Goal: Transaction & Acquisition: Purchase product/service

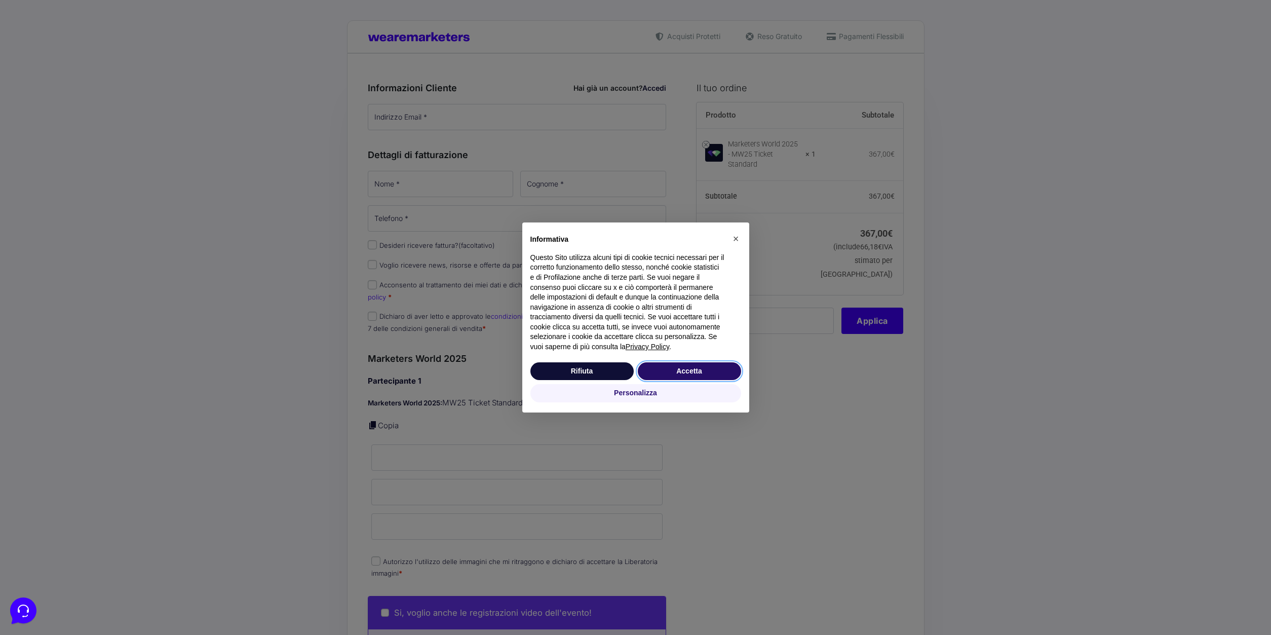
click at [689, 372] on button "Accetta" at bounding box center [689, 371] width 103 height 18
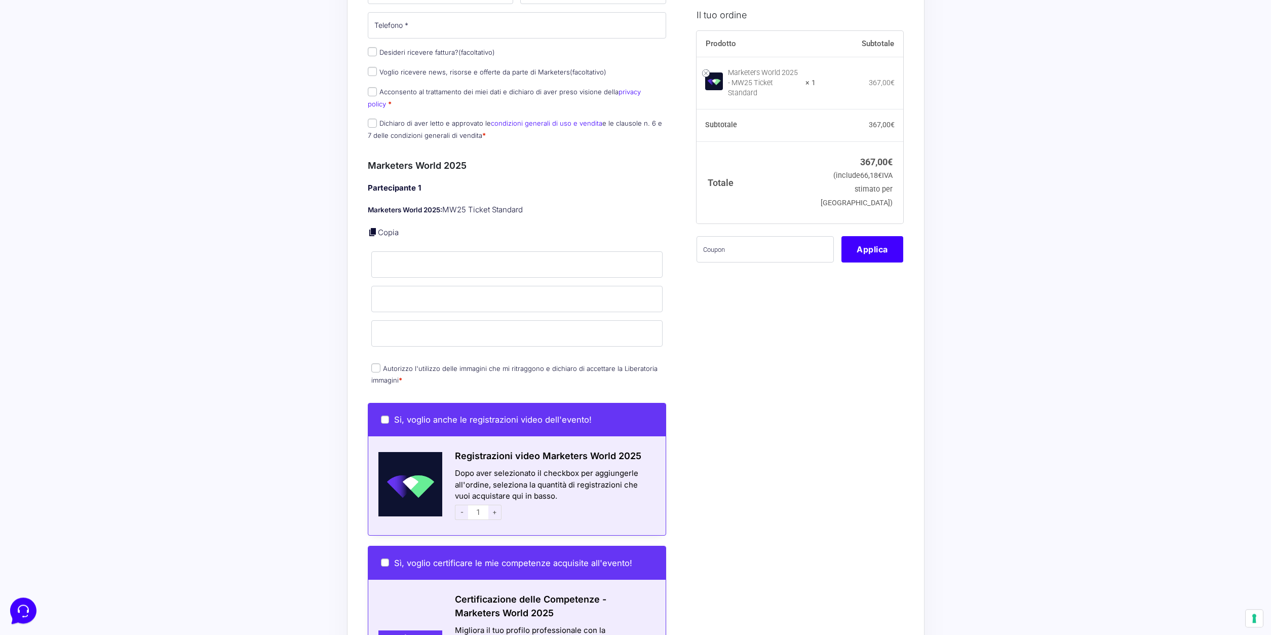
scroll to position [207, 0]
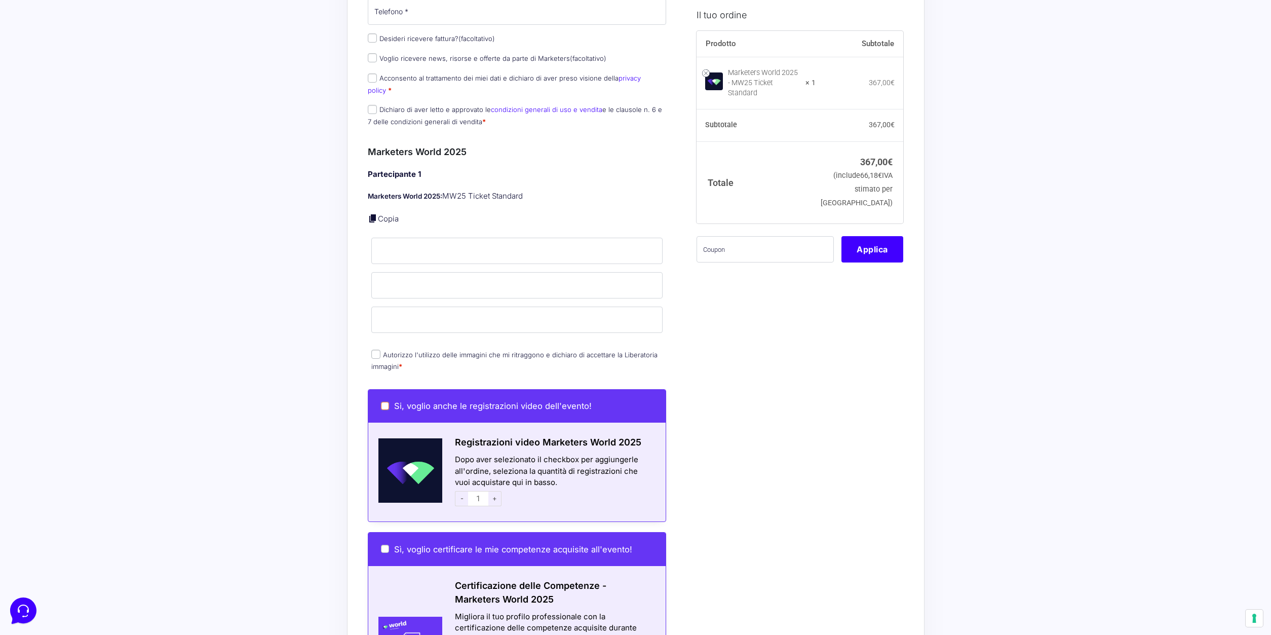
click at [386, 402] on input "Si, voglio anche le registrazioni video dell'evento!" at bounding box center [385, 406] width 8 height 8
checkbox input "true"
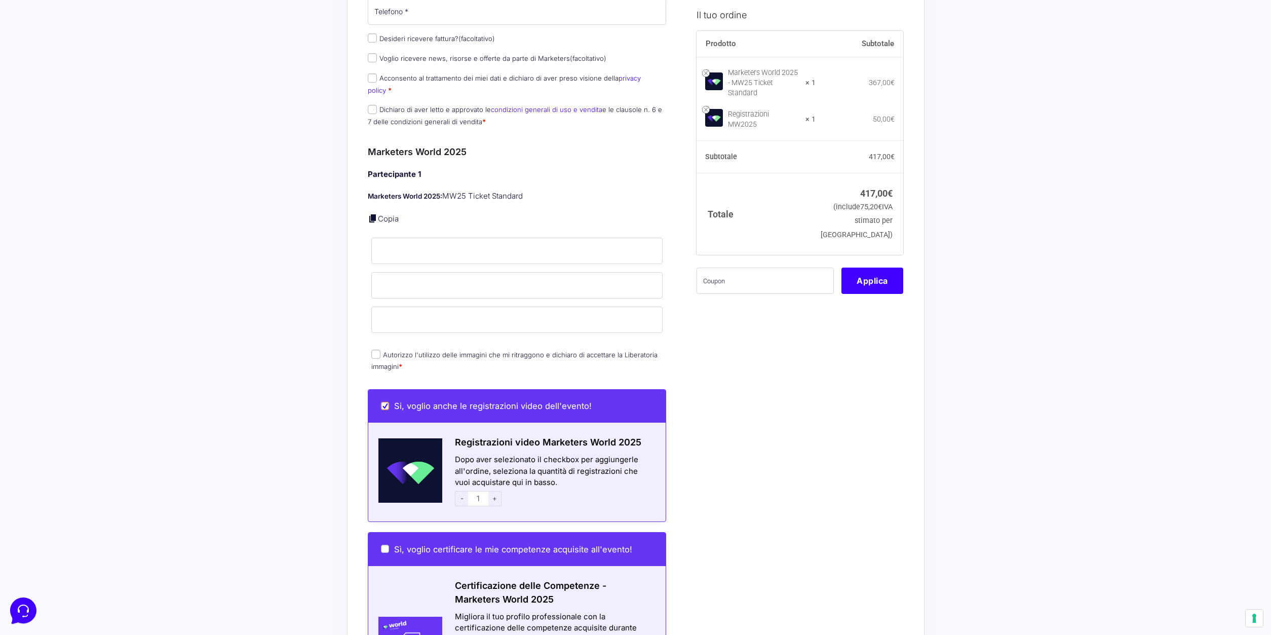
click at [386, 402] on input "Si, voglio anche le registrazioni video dell'evento!" at bounding box center [385, 406] width 8 height 8
checkbox input "false"
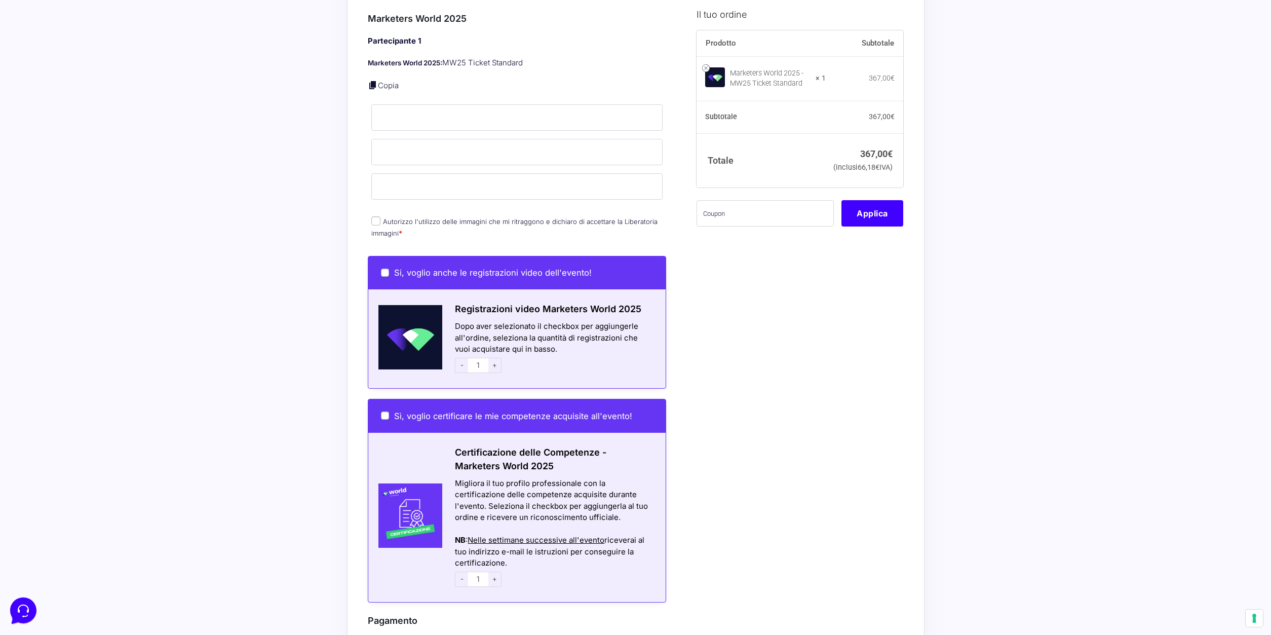
scroll to position [362, 0]
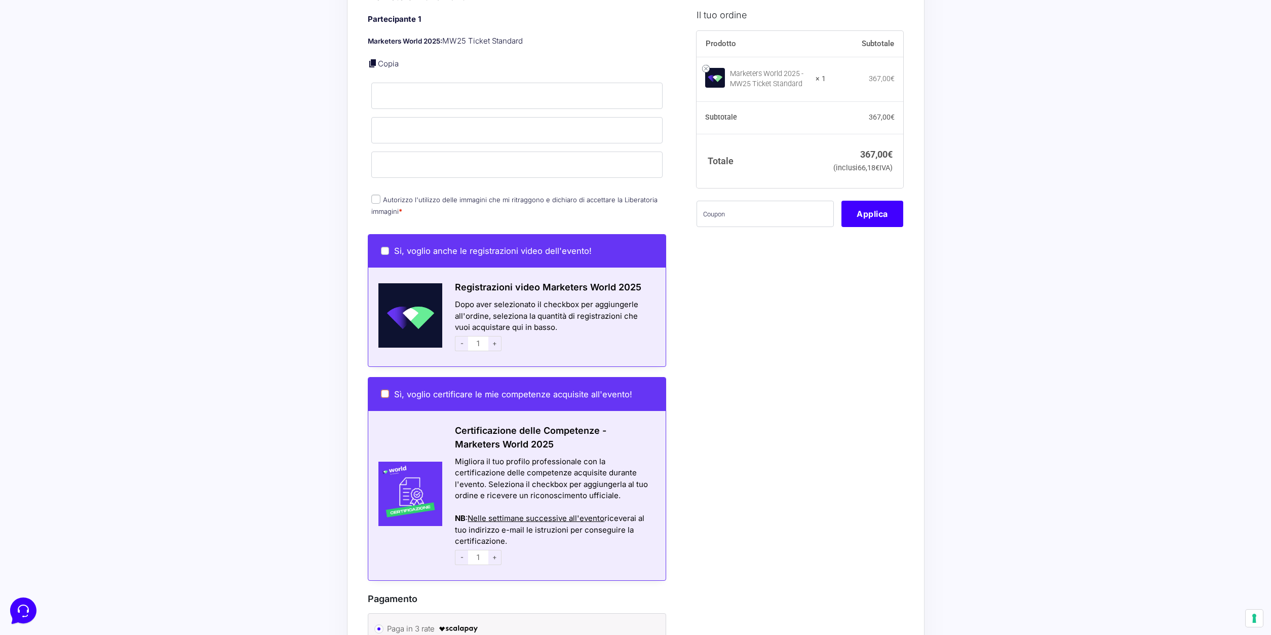
click at [384, 390] on input "Sì, voglio certificare le mie competenze acquisite all'evento!" at bounding box center [385, 394] width 8 height 8
checkbox input "true"
click at [383, 390] on input "Sì, voglio certificare le mie competenze acquisite all'evento!" at bounding box center [385, 394] width 8 height 8
checkbox input "false"
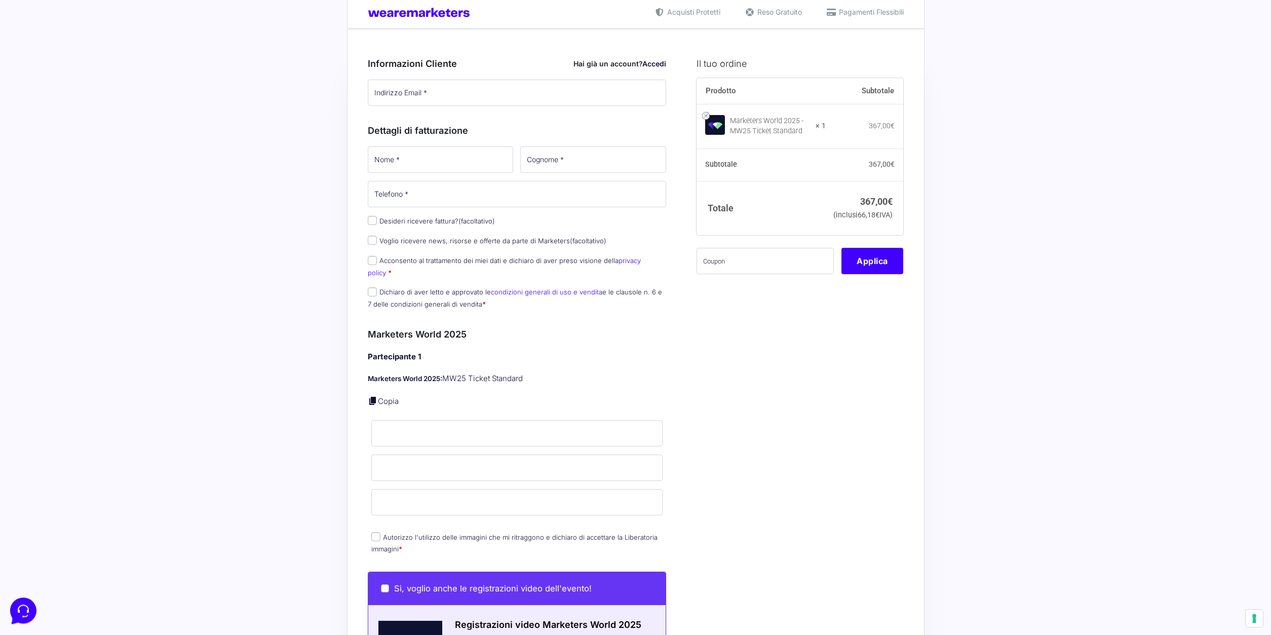
scroll to position [0, 0]
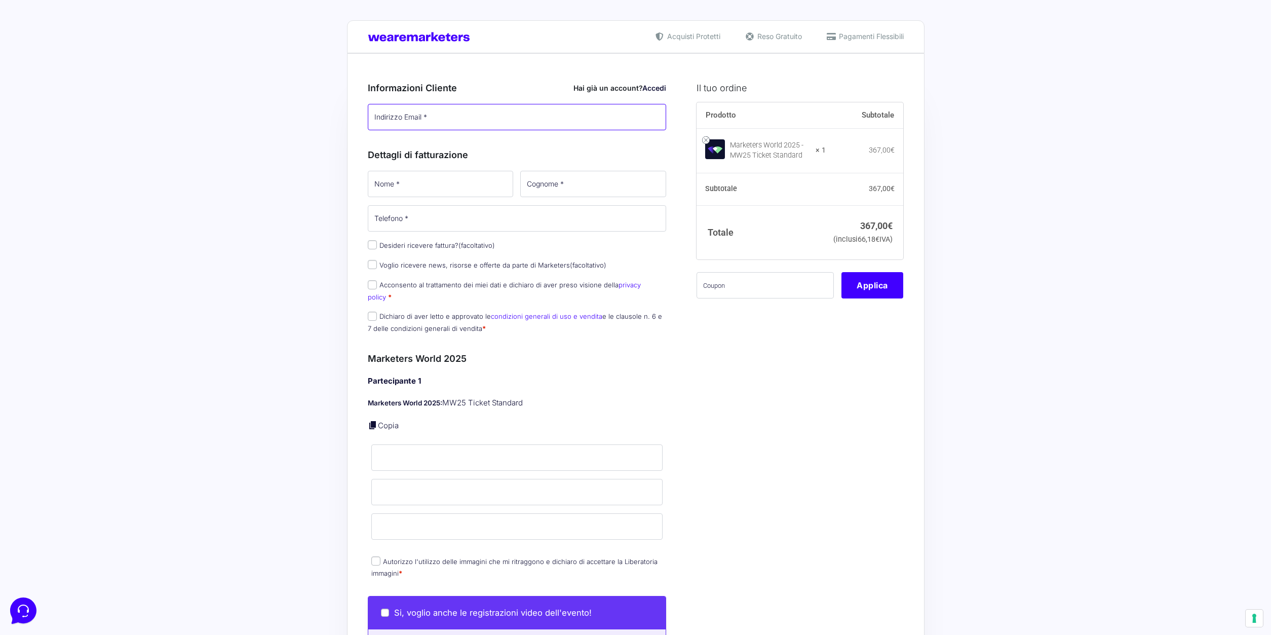
click at [413, 119] on input "Indirizzo Email *" at bounding box center [517, 117] width 299 height 26
type input "[PERSON_NAME][EMAIL_ADDRESS][DOMAIN_NAME]"
type input "Riccardo"
type input "Paganini"
type input "[PHONE_NUMBER]"
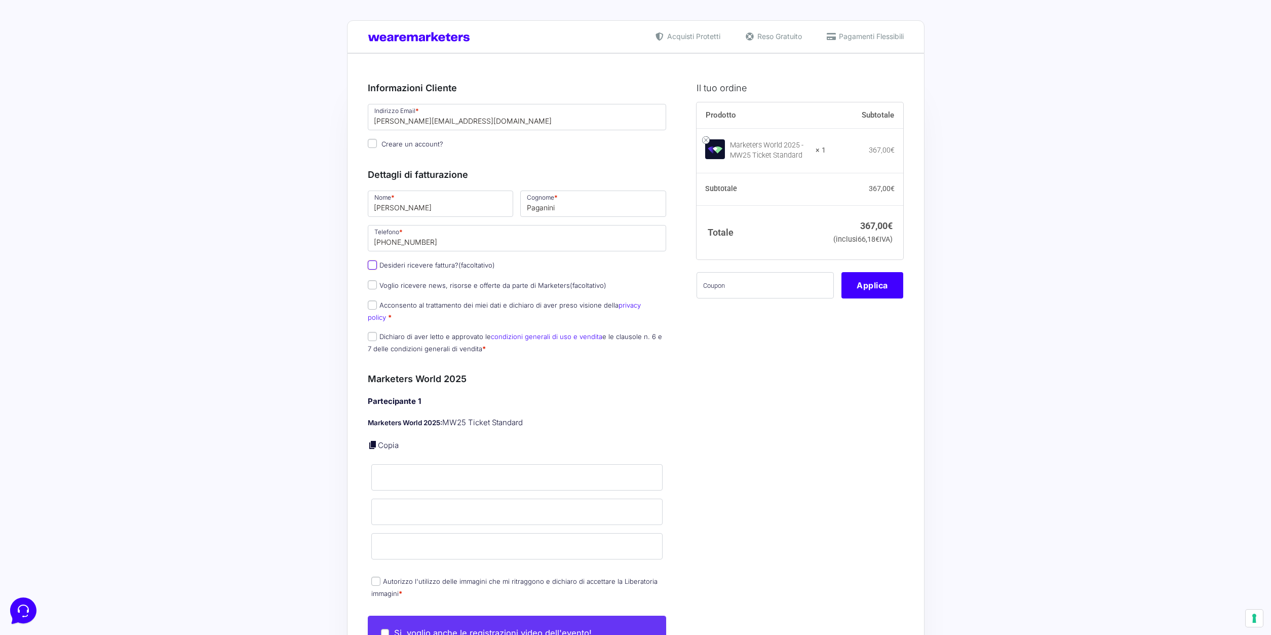
click at [371, 266] on input "Desideri ricevere fattura? (facoltativo)" at bounding box center [372, 264] width 9 height 9
checkbox input "true"
type input "0000000"
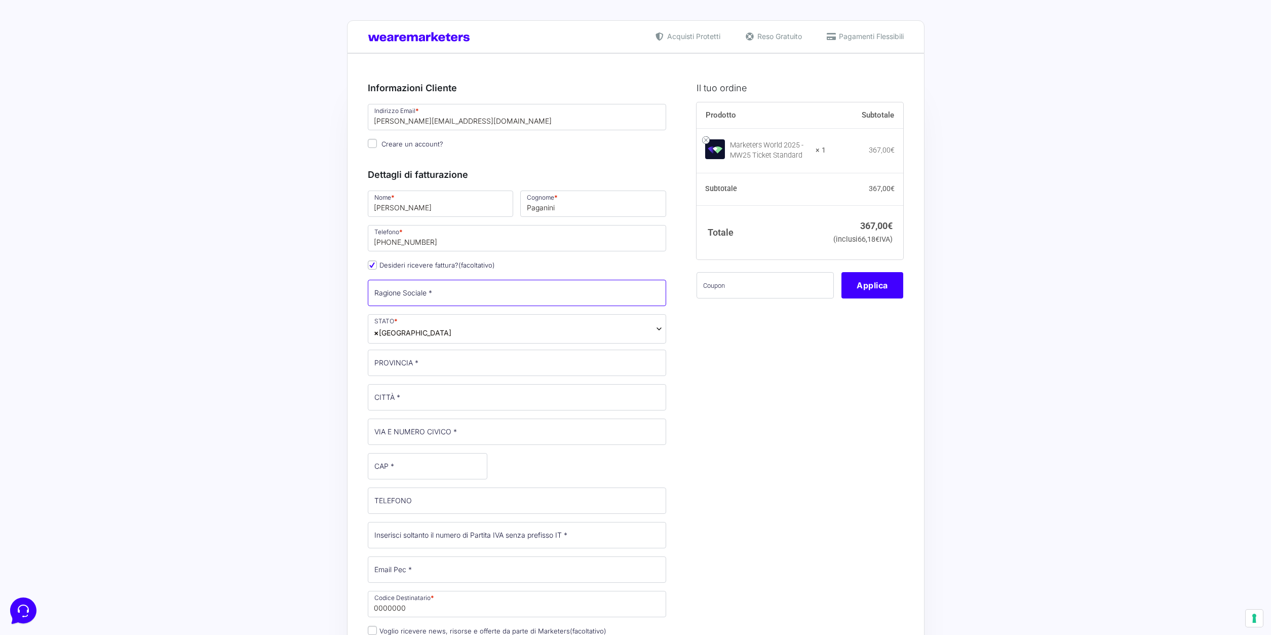
click at [444, 295] on input "Ragione Sociale *" at bounding box center [517, 293] width 299 height 26
type input "Avv. [PERSON_NAME]"
click at [422, 365] on input "PROVINCIA *" at bounding box center [517, 363] width 299 height 26
type input "FC"
type input "Forlì"
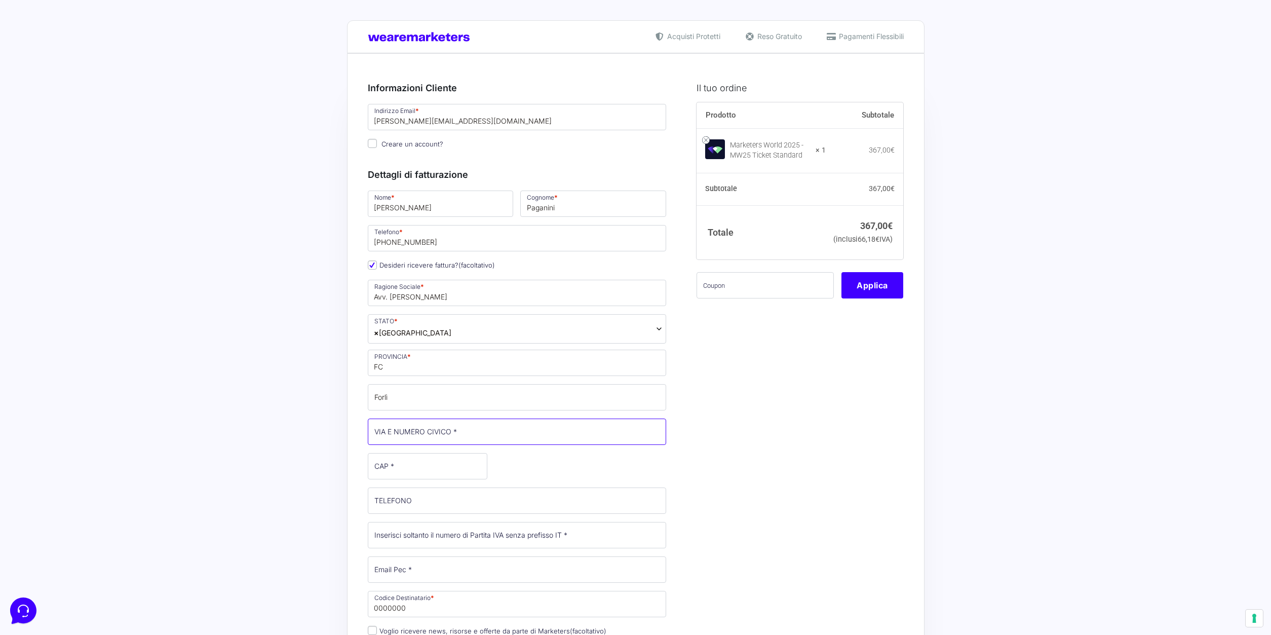
type input "Via [PERSON_NAME]"
type input "47121"
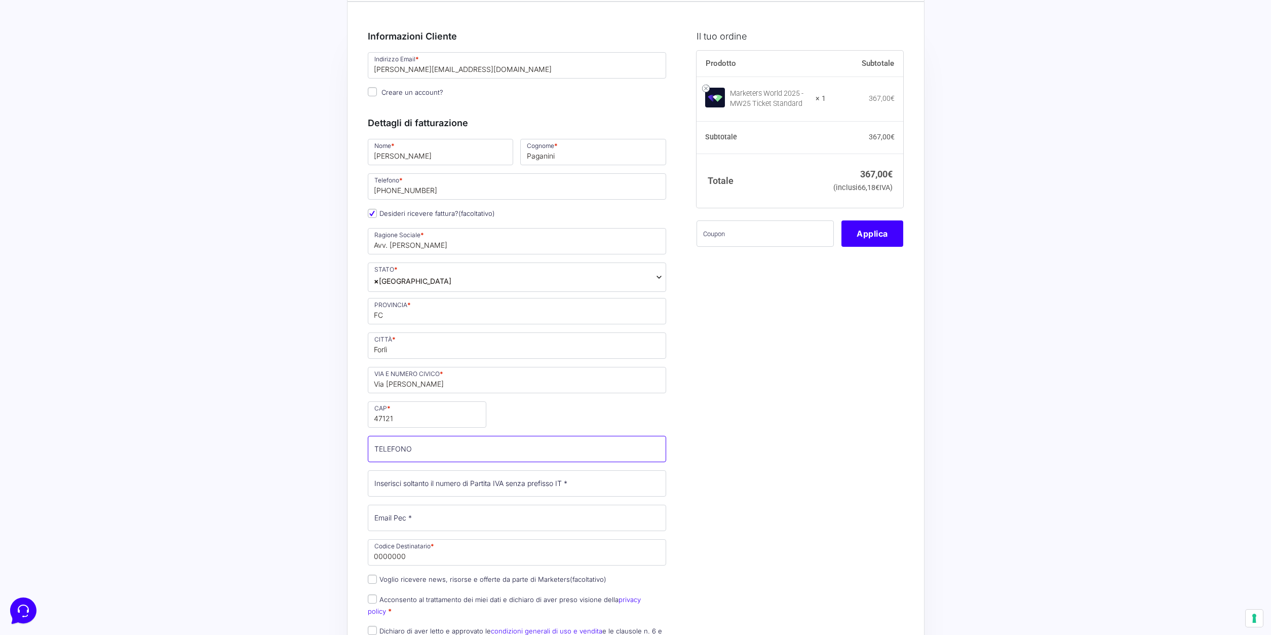
click at [404, 443] on input "TELEFONO (facoltativo)" at bounding box center [517, 449] width 299 height 26
click at [554, 488] on input "Partita Iva *" at bounding box center [517, 483] width 299 height 26
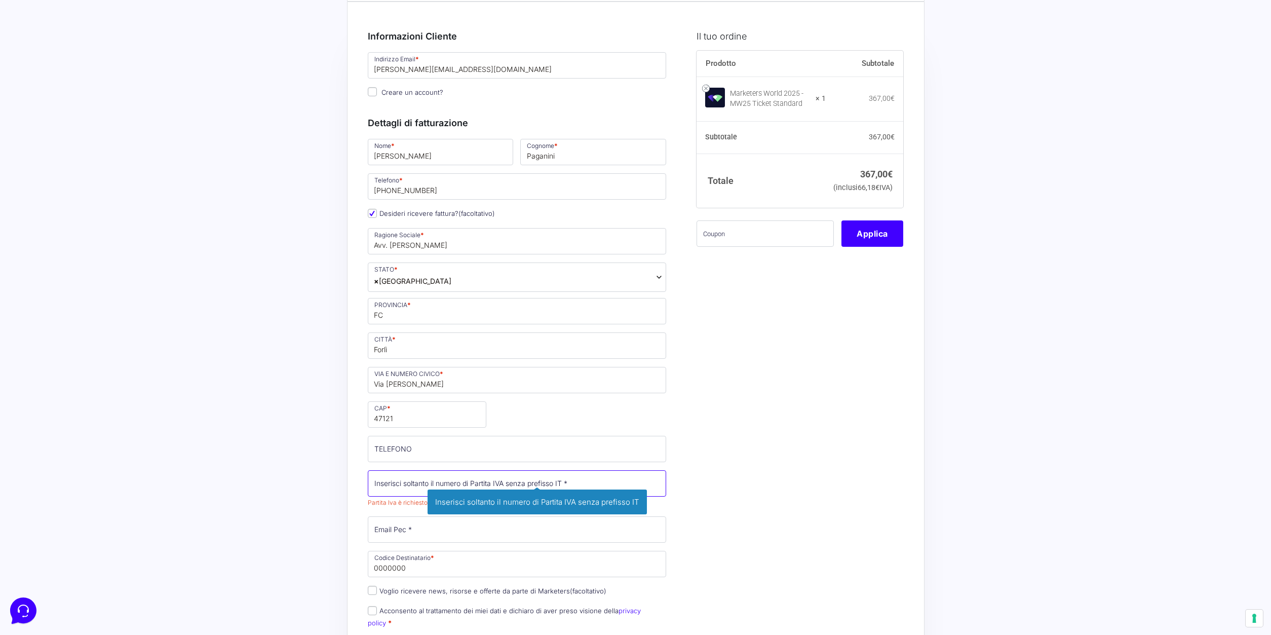
paste input "04178860401"
type input "04178860401"
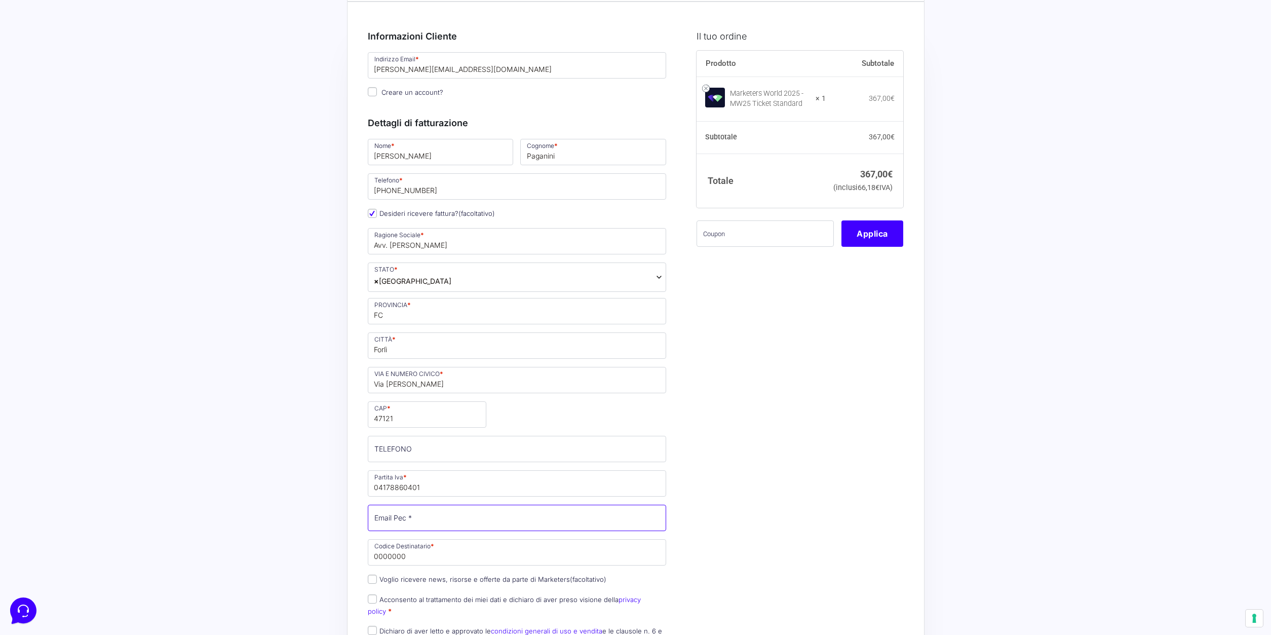
click at [474, 520] on input "Email Pec *" at bounding box center [517, 518] width 299 height 26
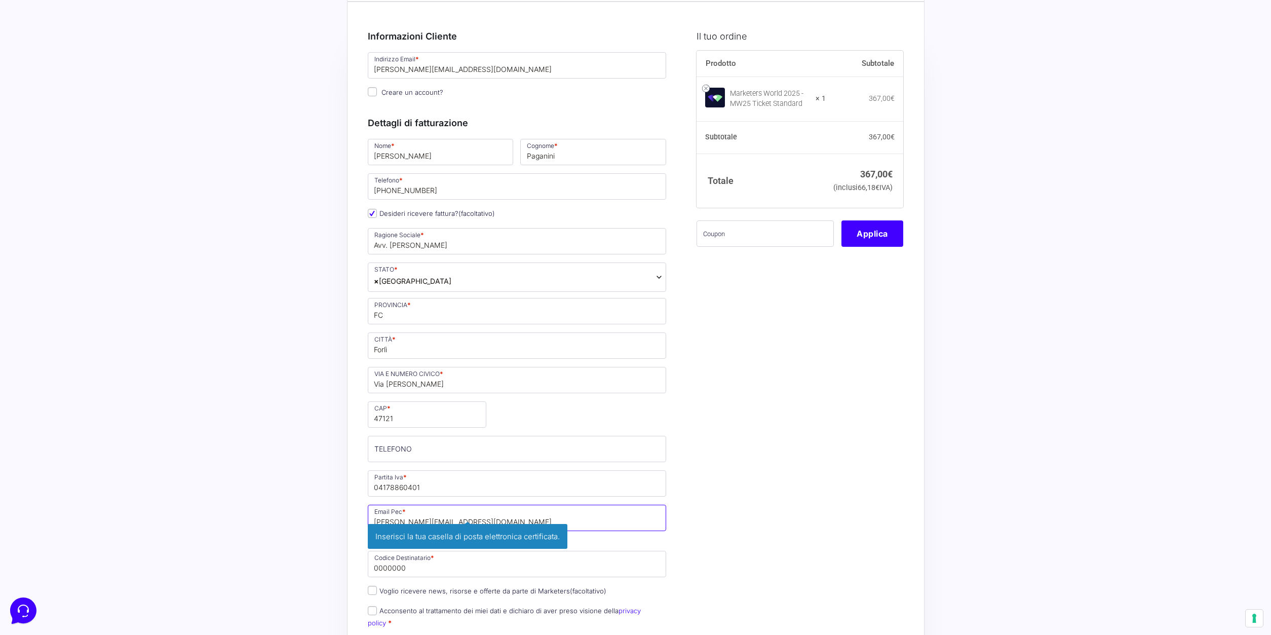
type input "[PERSON_NAME][EMAIL_ADDRESS][DOMAIN_NAME]"
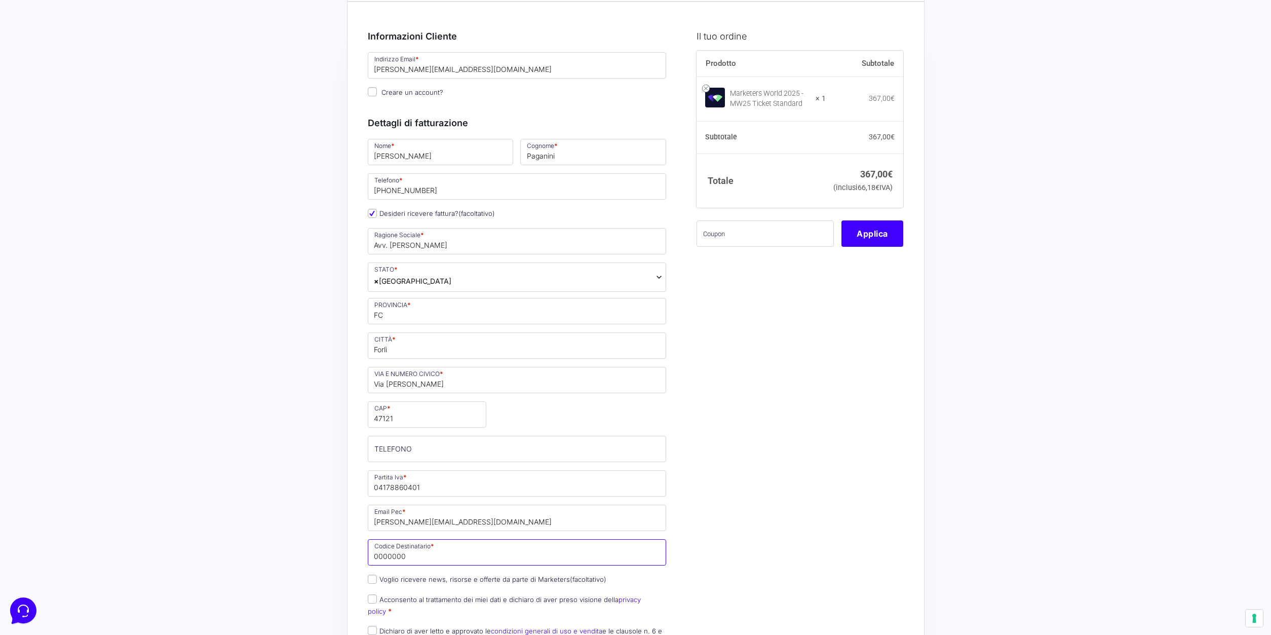
click at [414, 559] on input "0000000" at bounding box center [517, 552] width 299 height 26
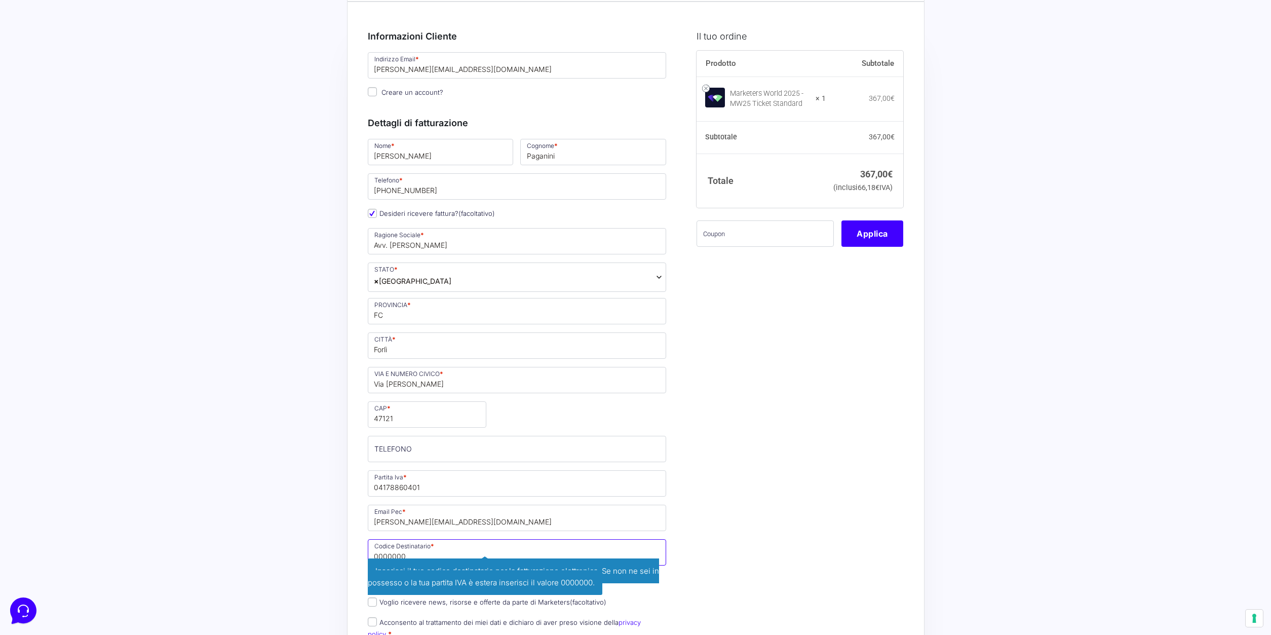
drag, startPoint x: 414, startPoint y: 558, endPoint x: 261, endPoint y: 542, distance: 153.9
click at [368, 542] on input "0000000" at bounding box center [517, 552] width 299 height 26
paste input "M5UXCR1"
type input "M5UXCR1"
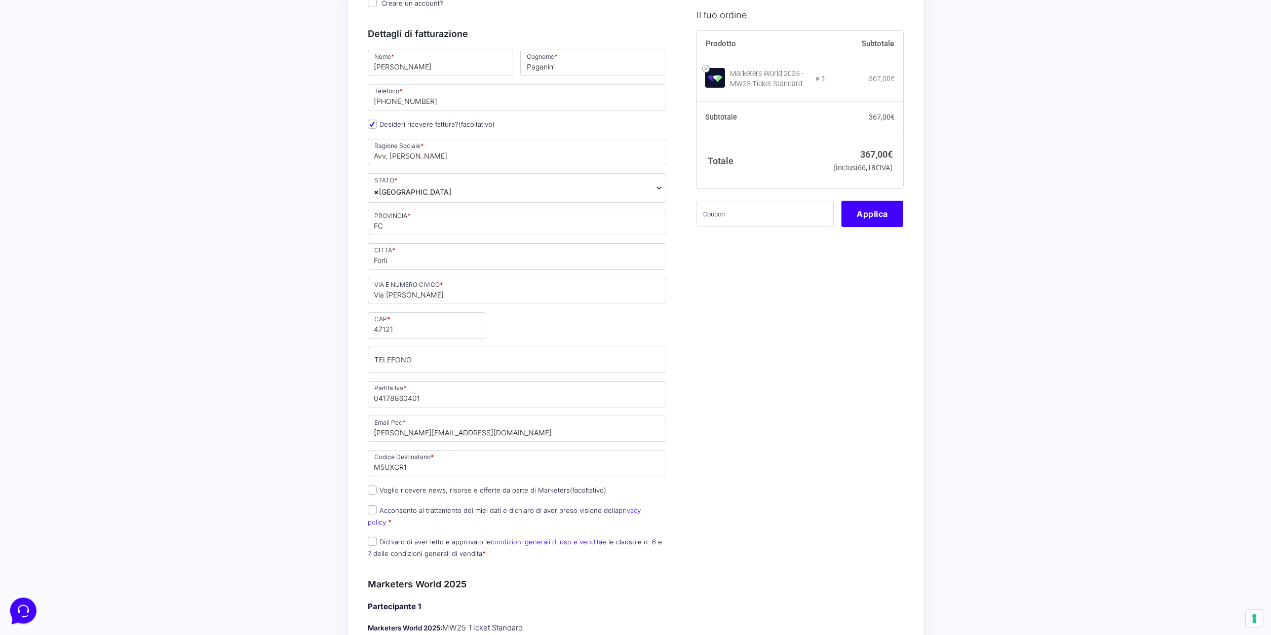
scroll to position [207, 0]
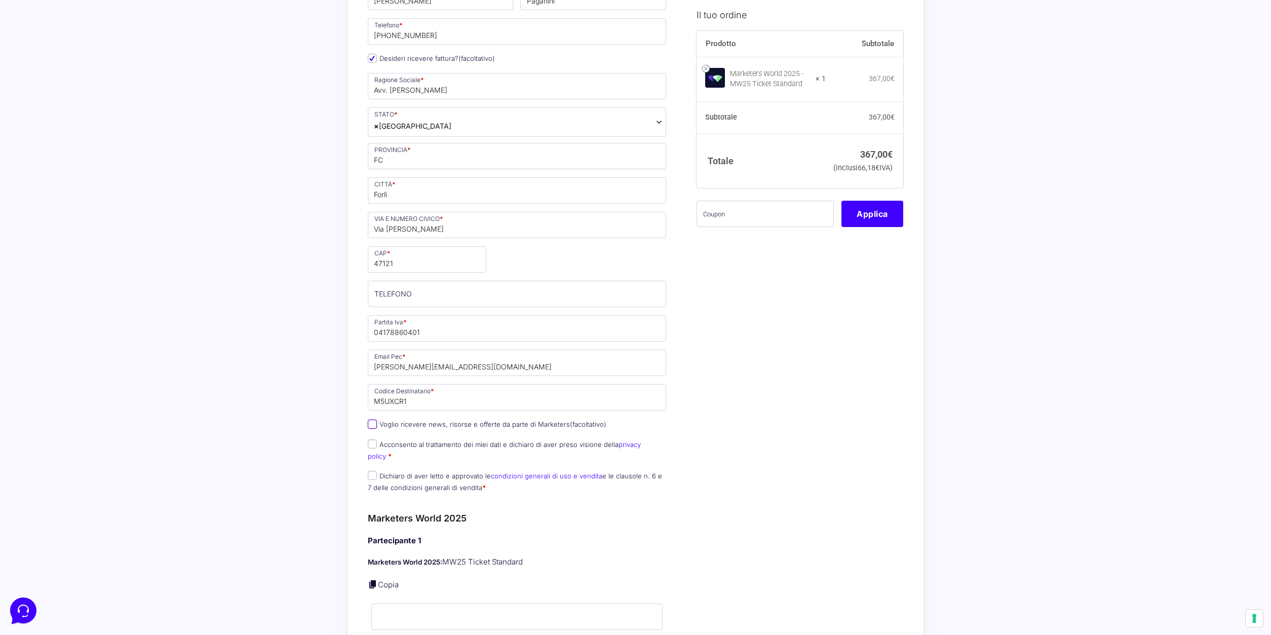
click at [369, 426] on input "Voglio ricevere news, risorse e offerte da parte di Marketers (facoltativo)" at bounding box center [372, 424] width 9 height 9
checkbox input "true"
click at [374, 448] on input "Acconsento al trattamento dei miei dati e dichiaro di aver preso visione della …" at bounding box center [372, 443] width 9 height 9
checkbox input "true"
click at [368, 471] on span "Dichiaro di aver letto e approvato le condizioni generali di uso e vendita e le…" at bounding box center [515, 481] width 294 height 21
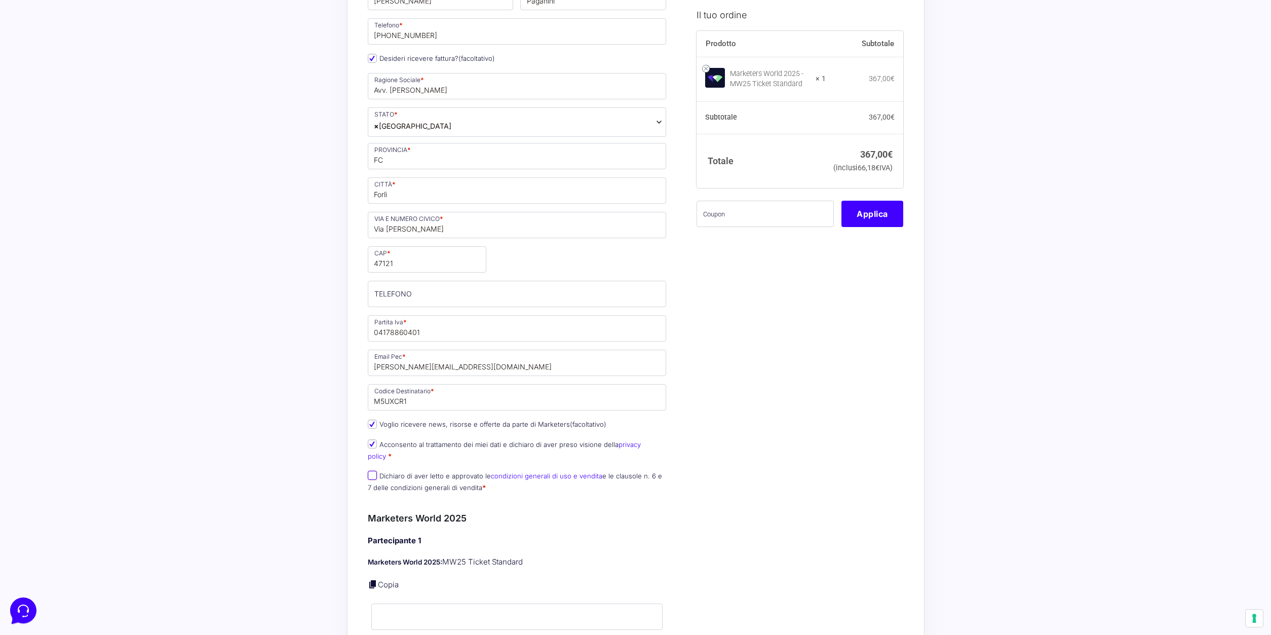
click at [369, 471] on input "Dichiaro di aver letto e approvato le condizioni generali di uso e vendita e le…" at bounding box center [372, 475] width 9 height 9
checkbox input "true"
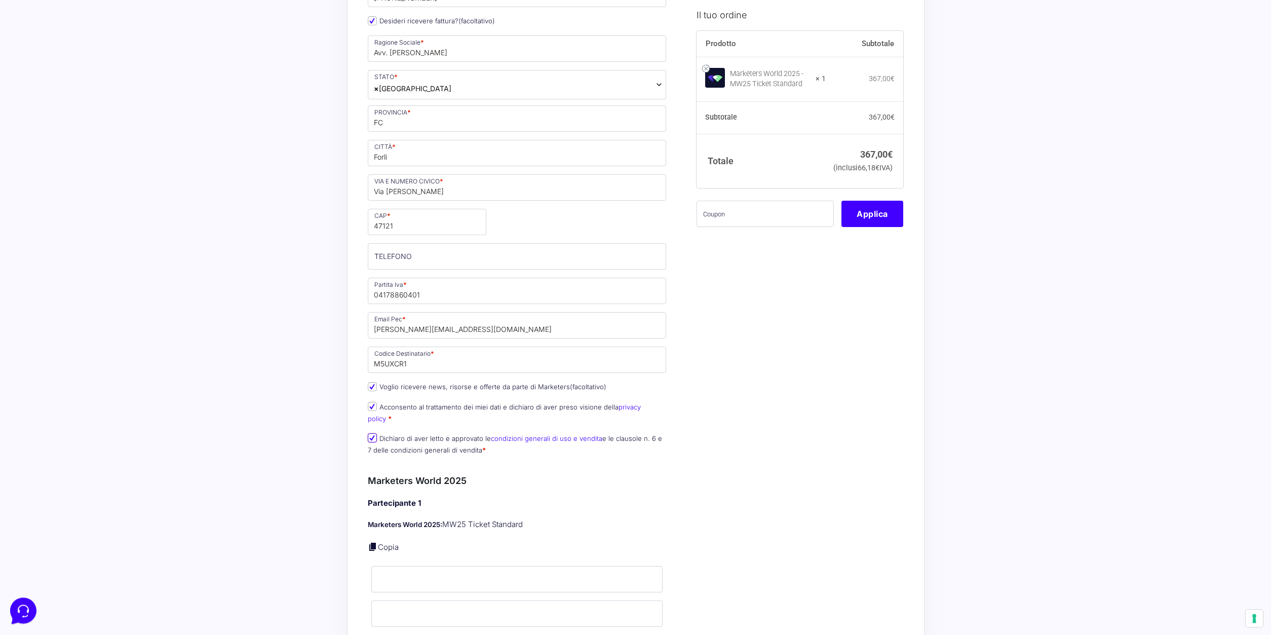
scroll to position [362, 0]
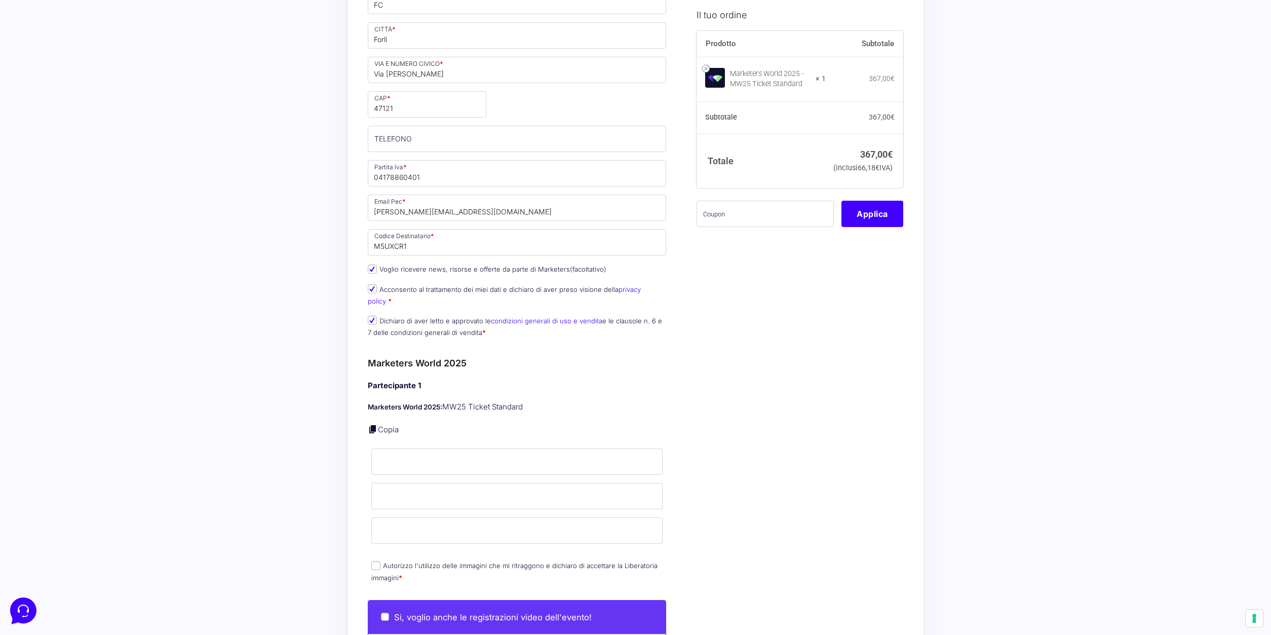
click at [375, 424] on link at bounding box center [373, 429] width 10 height 10
type input "Riccardo"
type input "Paganini"
type input "[PERSON_NAME][EMAIL_ADDRESS][DOMAIN_NAME]"
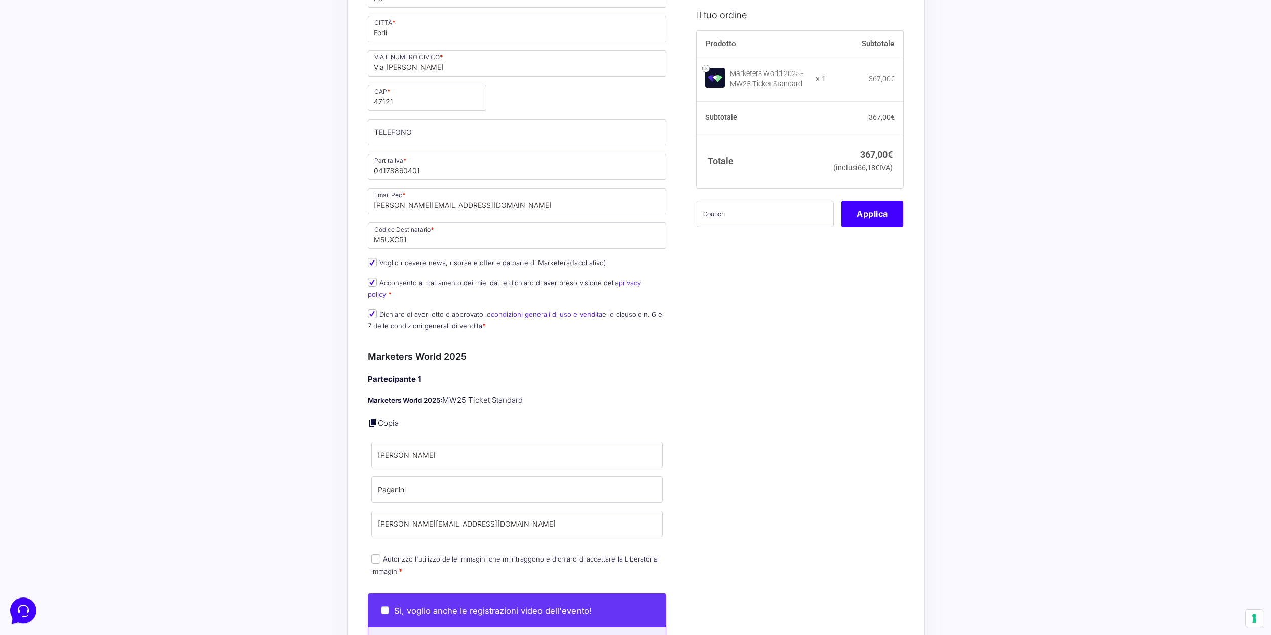
scroll to position [517, 0]
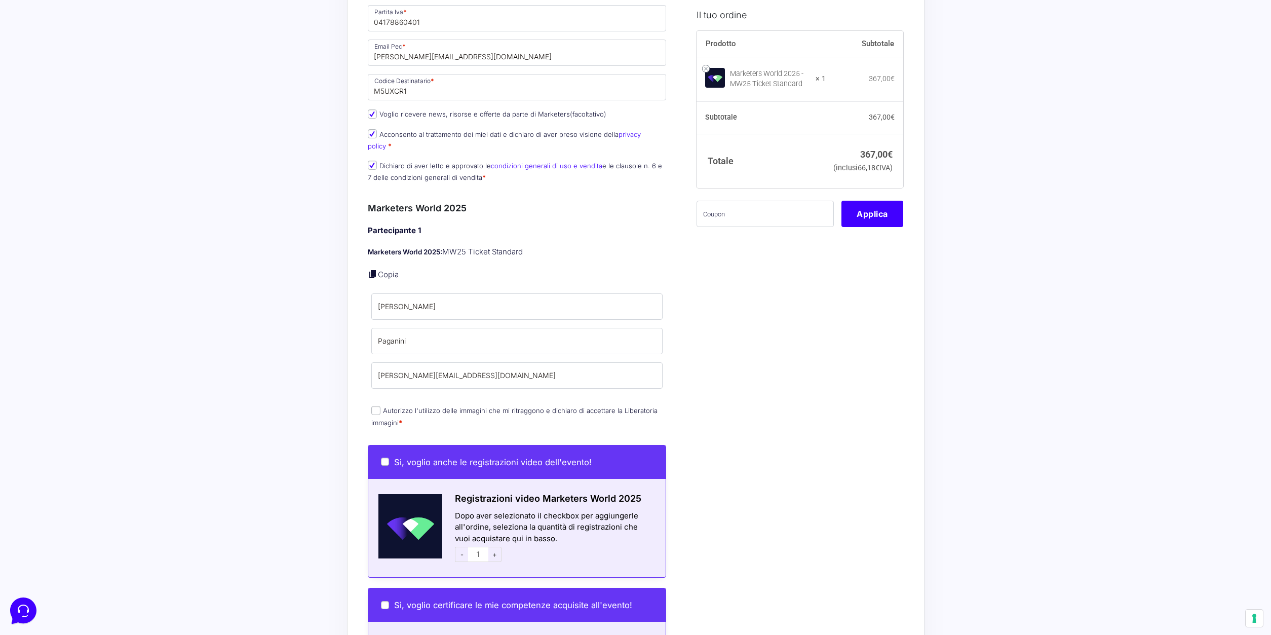
click at [375, 406] on input "Autorizzo l'utilizzo delle immagini che mi ritraggono e dichiaro di accettare l…" at bounding box center [375, 410] width 9 height 9
checkbox input "true"
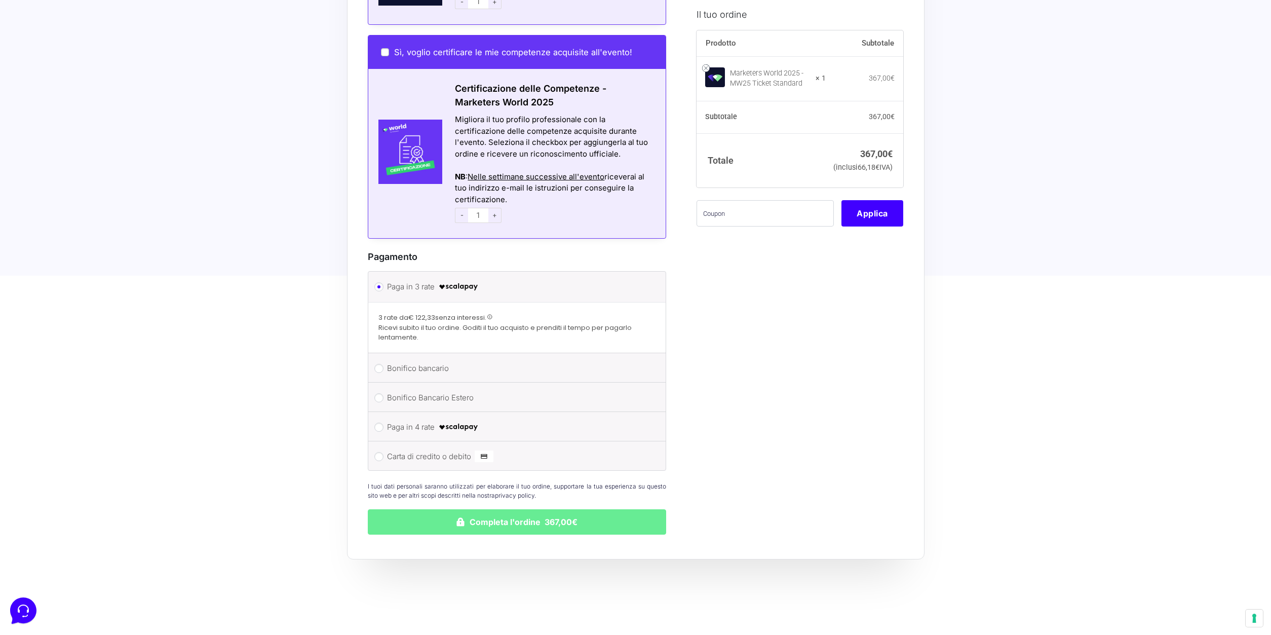
scroll to position [1103, 0]
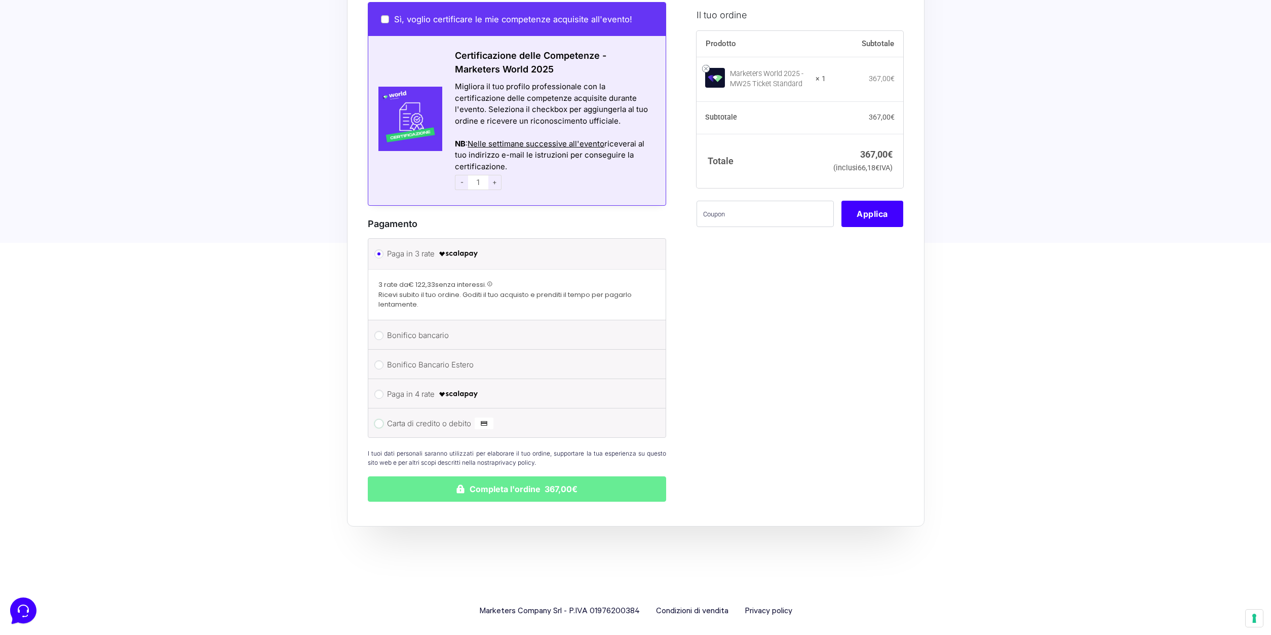
click at [380, 419] on input "Carta di credito o debito" at bounding box center [378, 423] width 9 height 9
radio input "true"
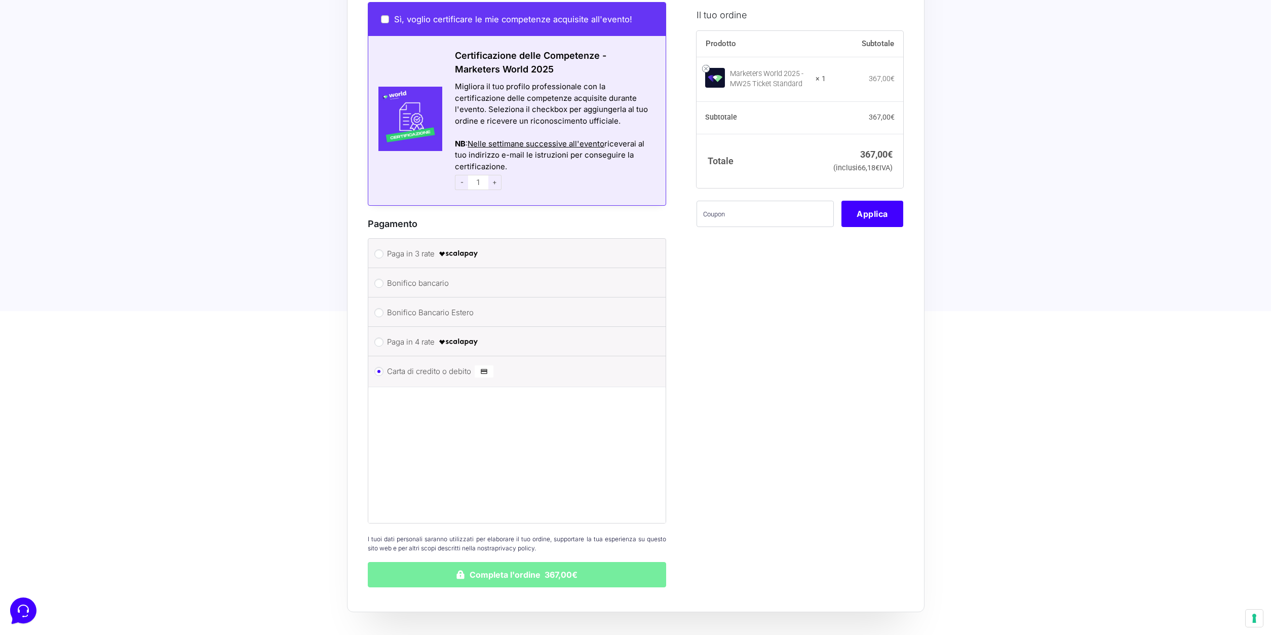
click at [539, 564] on button "Completa l'ordine 367,00€" at bounding box center [517, 574] width 299 height 25
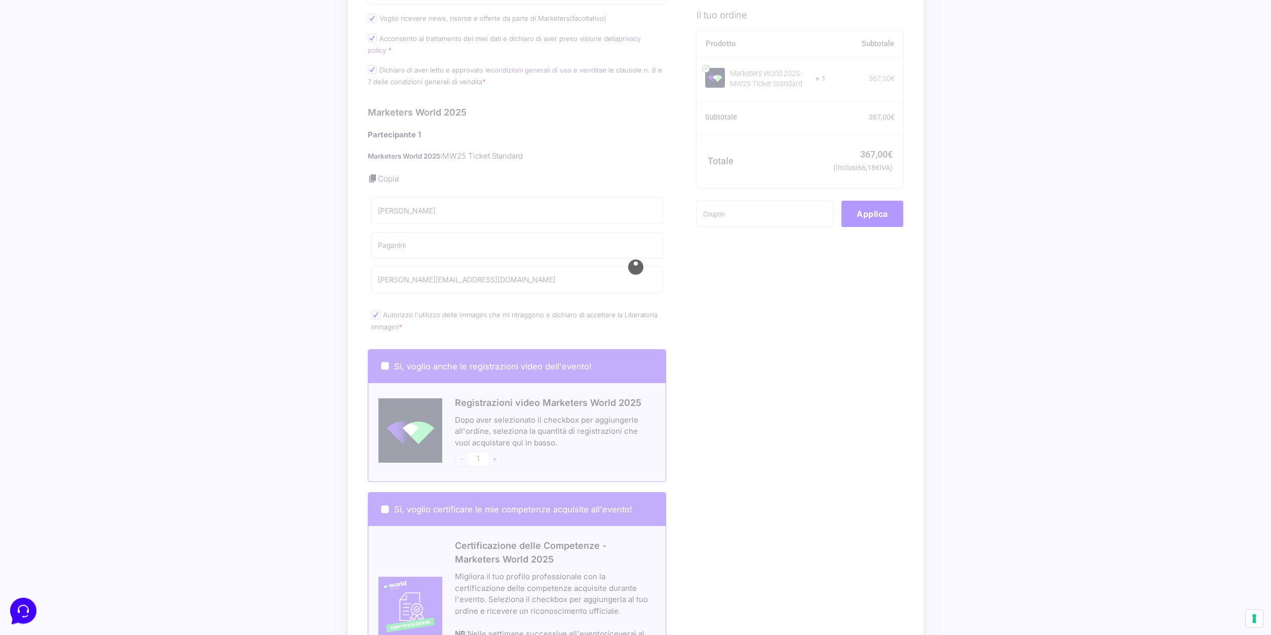
scroll to position [568, 0]
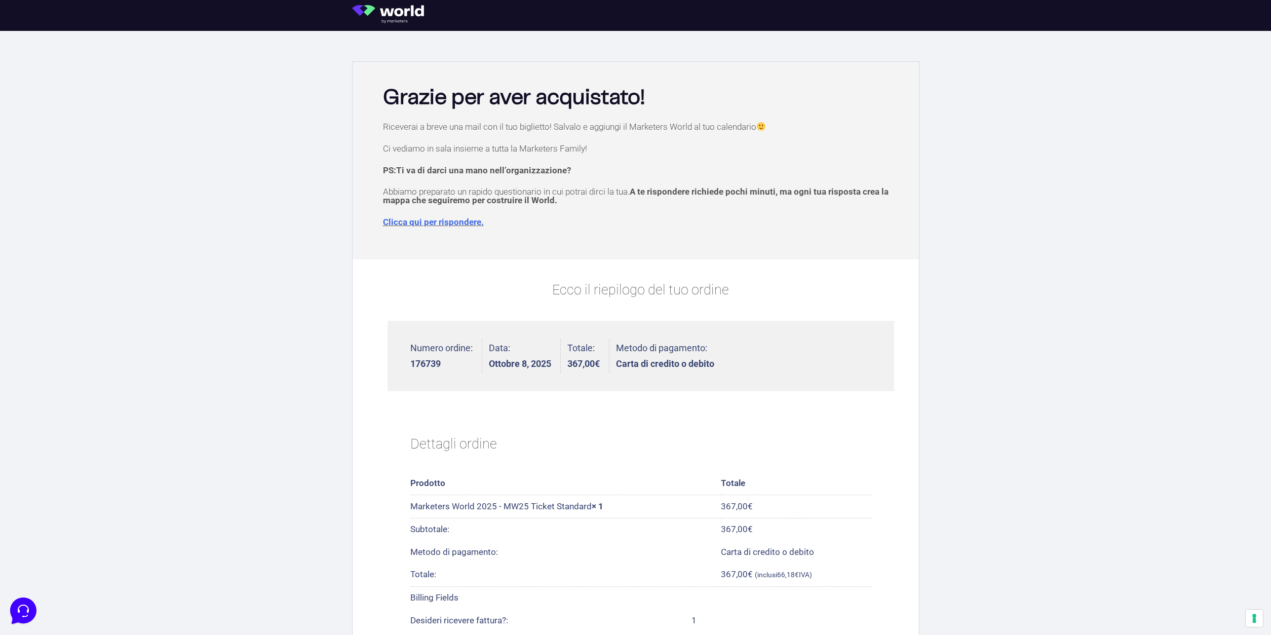
click at [455, 223] on link "Clicca qui per rispondere." at bounding box center [433, 222] width 101 height 10
